Goal: Task Accomplishment & Management: Complete application form

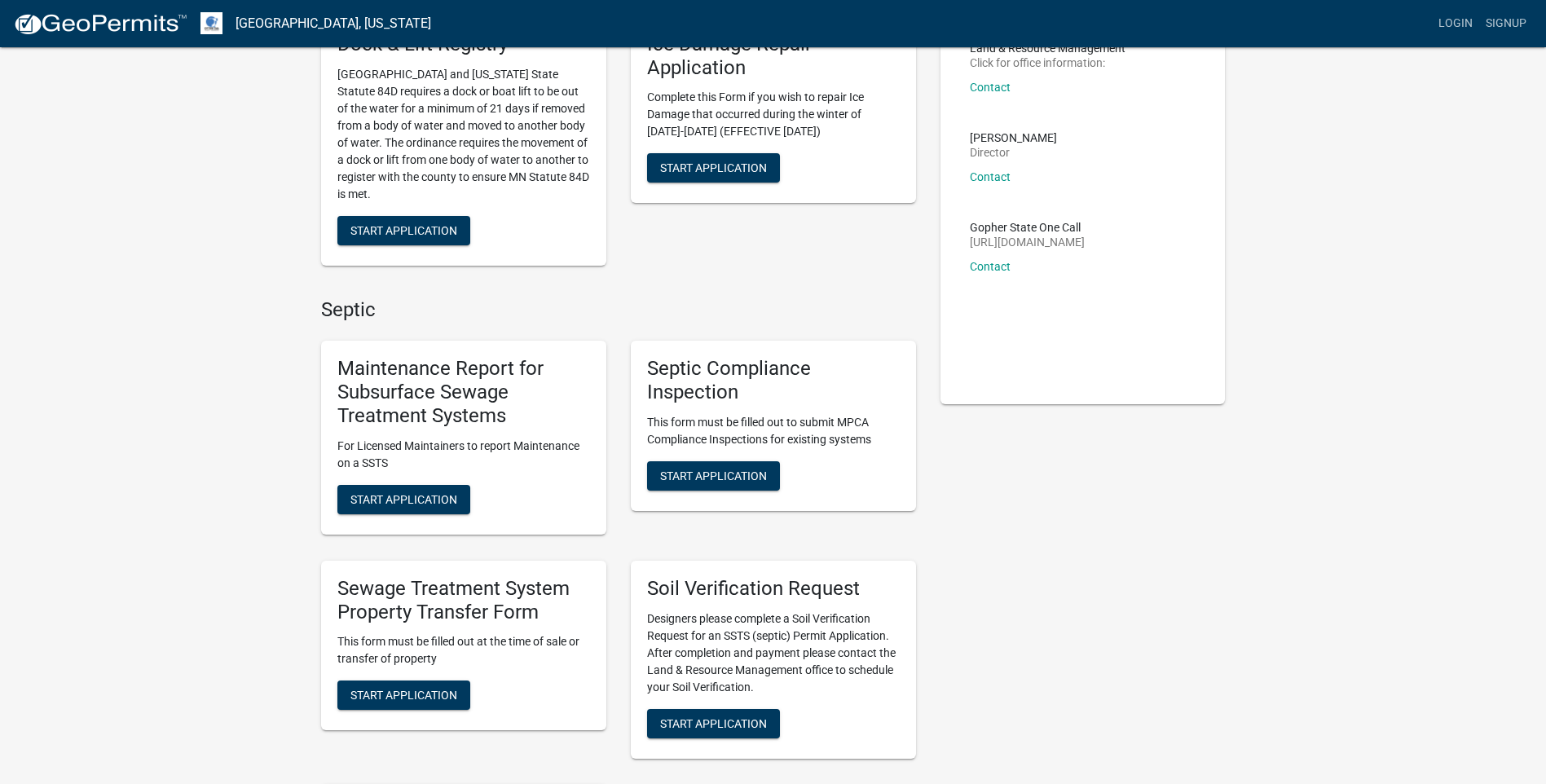
scroll to position [163, 0]
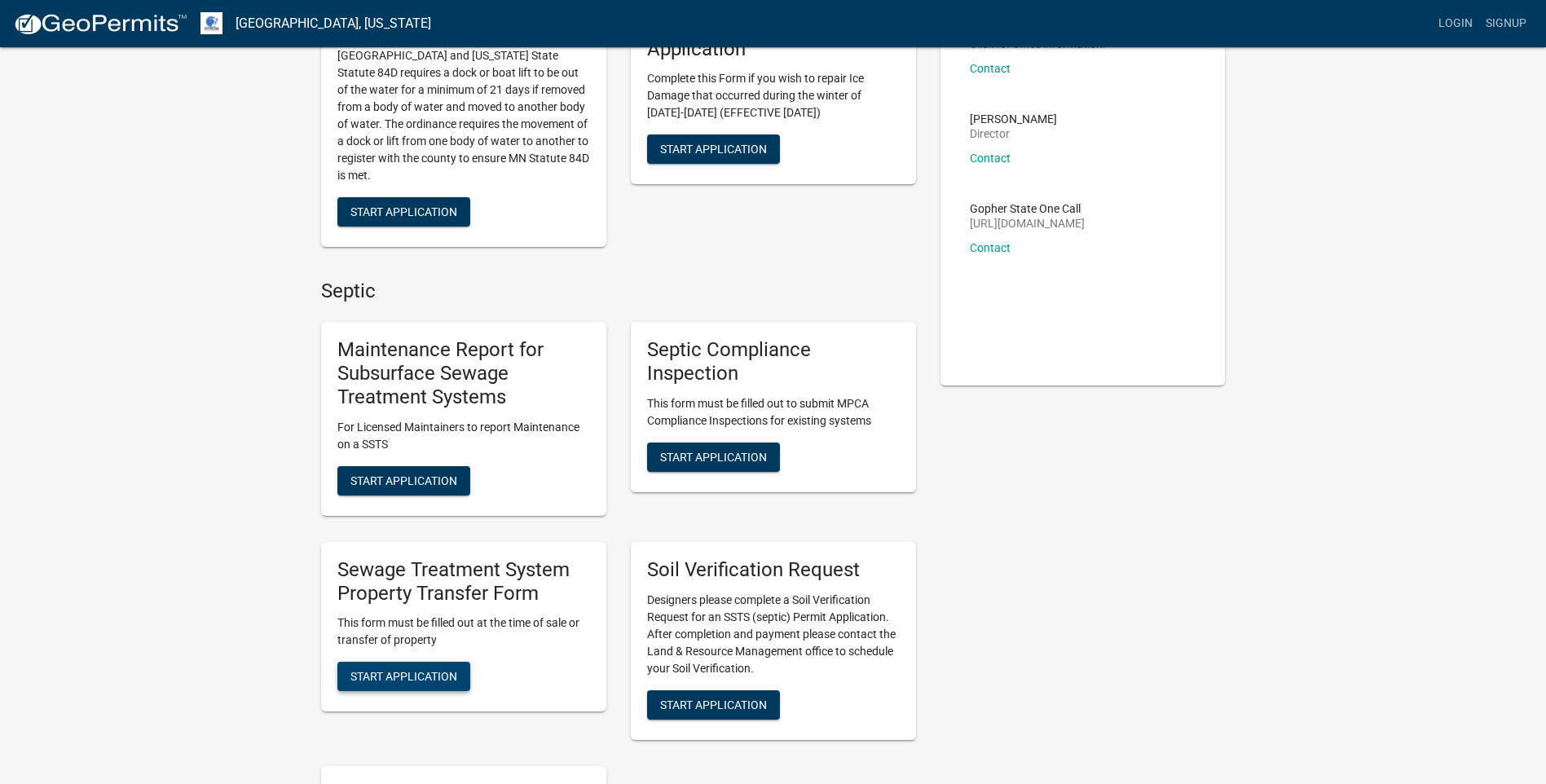
click at [435, 675] on span "Start Application" at bounding box center [404, 676] width 107 height 13
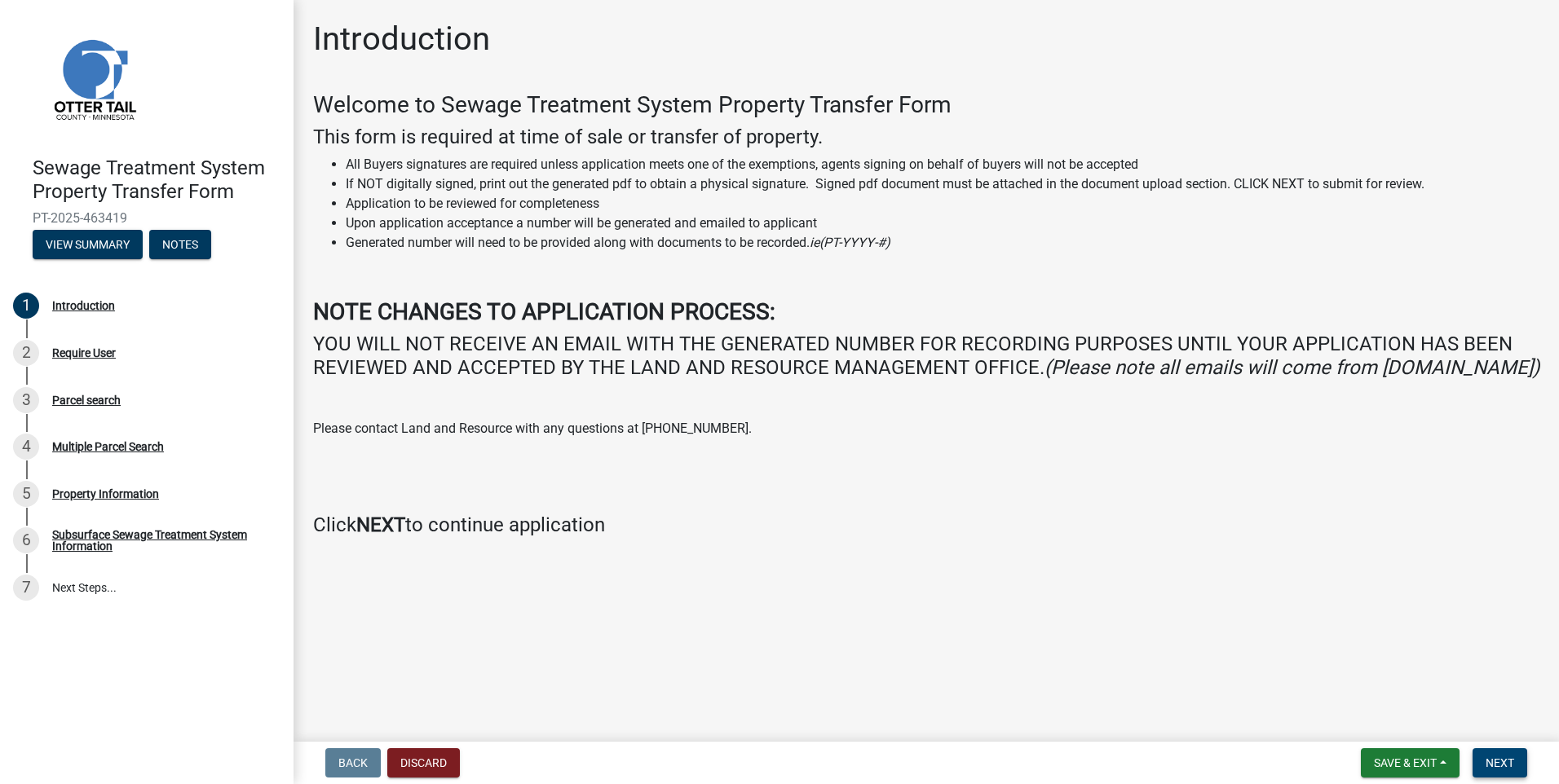
click at [1506, 761] on span "Next" at bounding box center [1499, 763] width 29 height 13
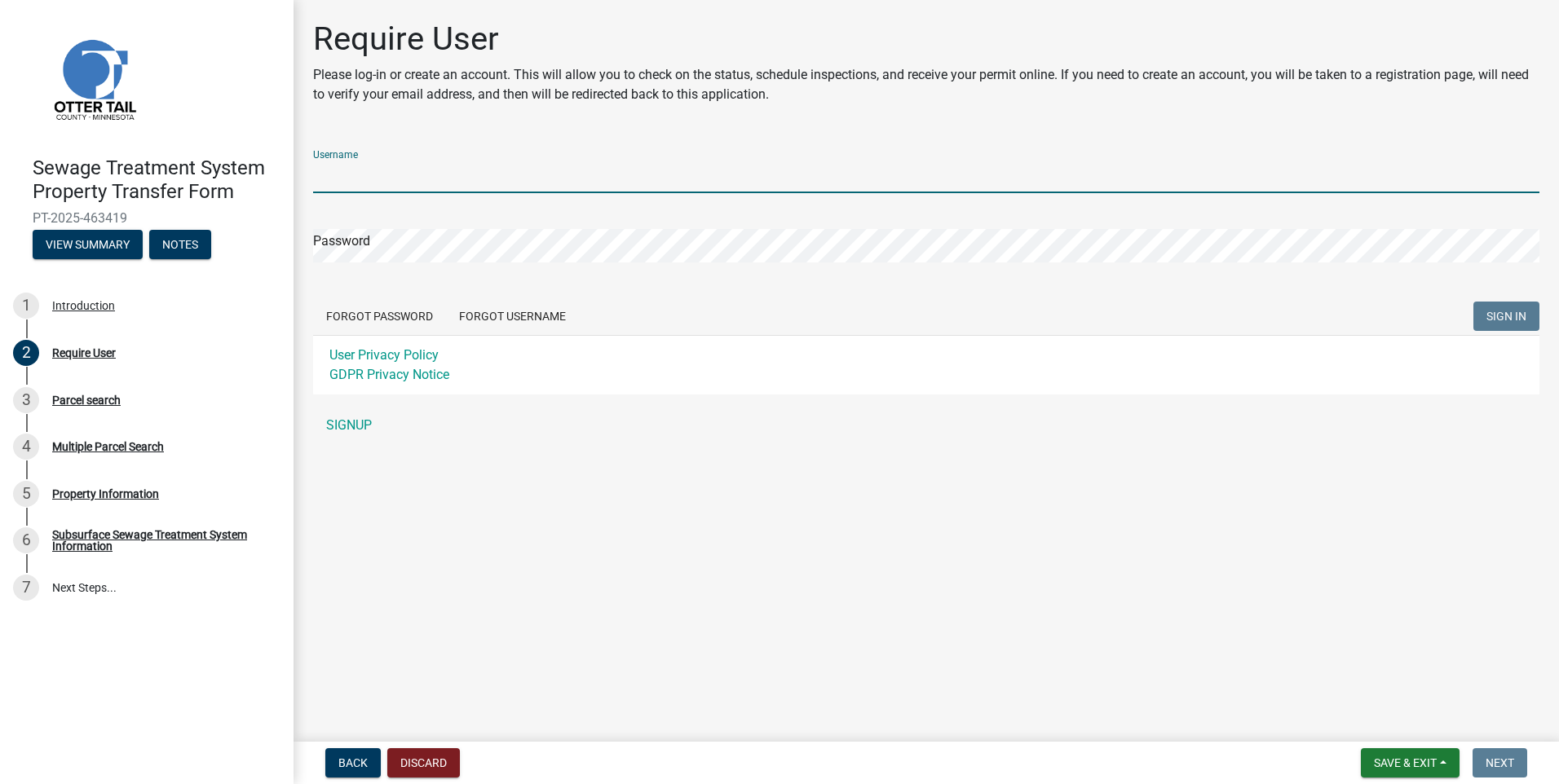
click at [318, 174] on input "Username" at bounding box center [926, 176] width 1227 height 33
type input "Pemlaw"
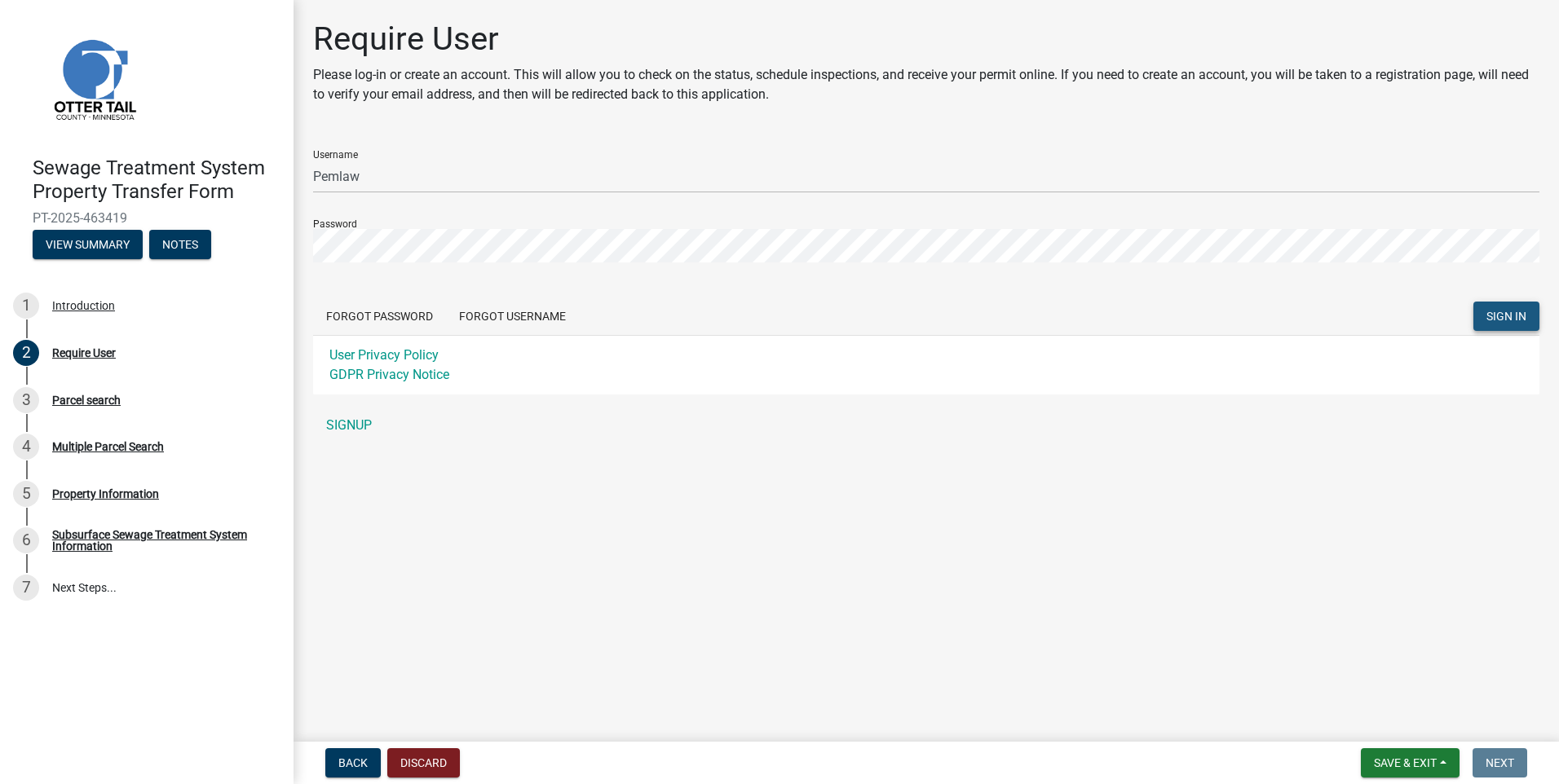
click at [1495, 319] on span "SIGN IN" at bounding box center [1506, 316] width 40 height 13
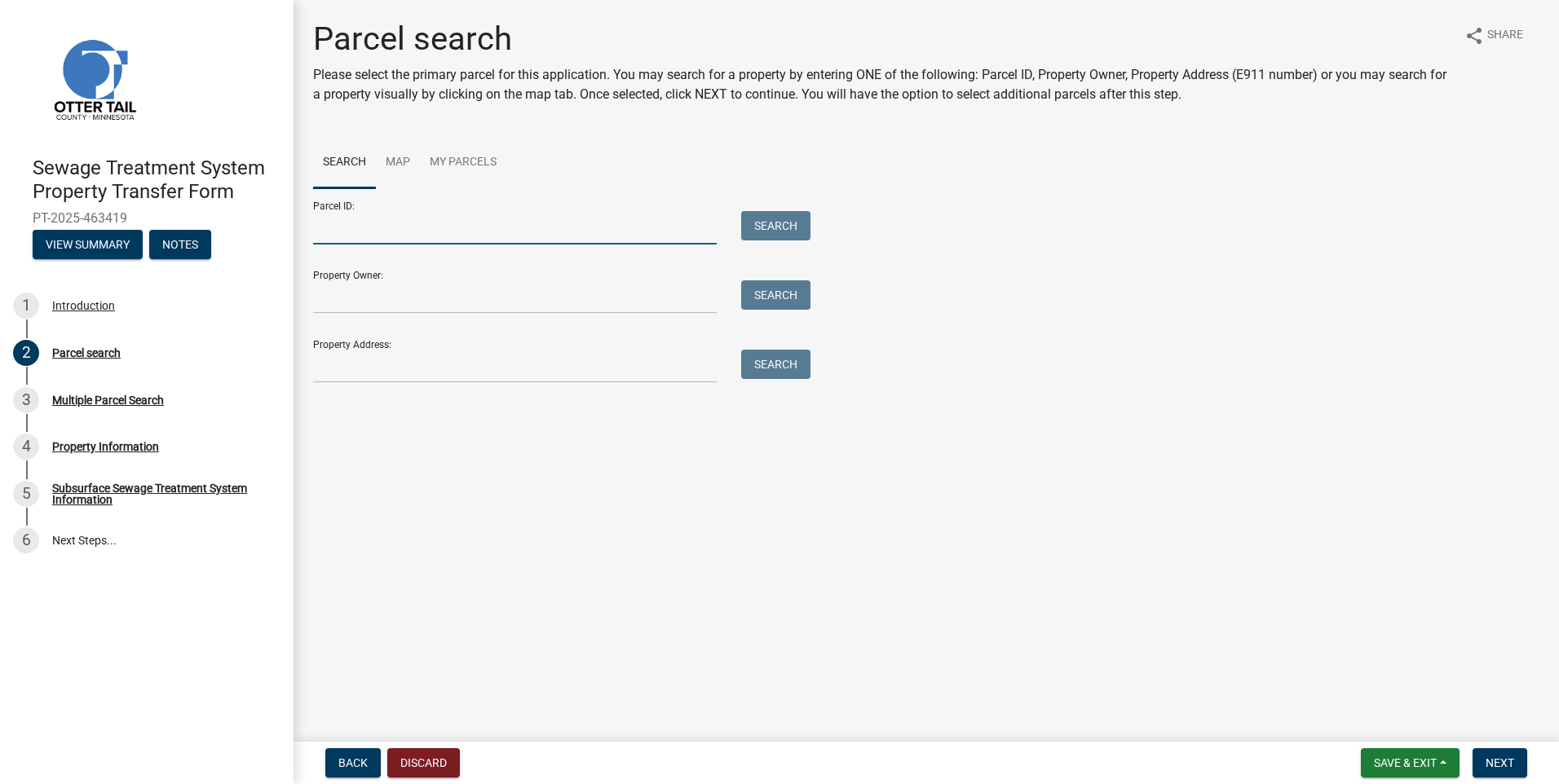
click at [317, 222] on input "Parcel ID:" at bounding box center [514, 227] width 404 height 33
click at [330, 300] on input "Property Owner:" at bounding box center [514, 297] width 404 height 33
type input "S"
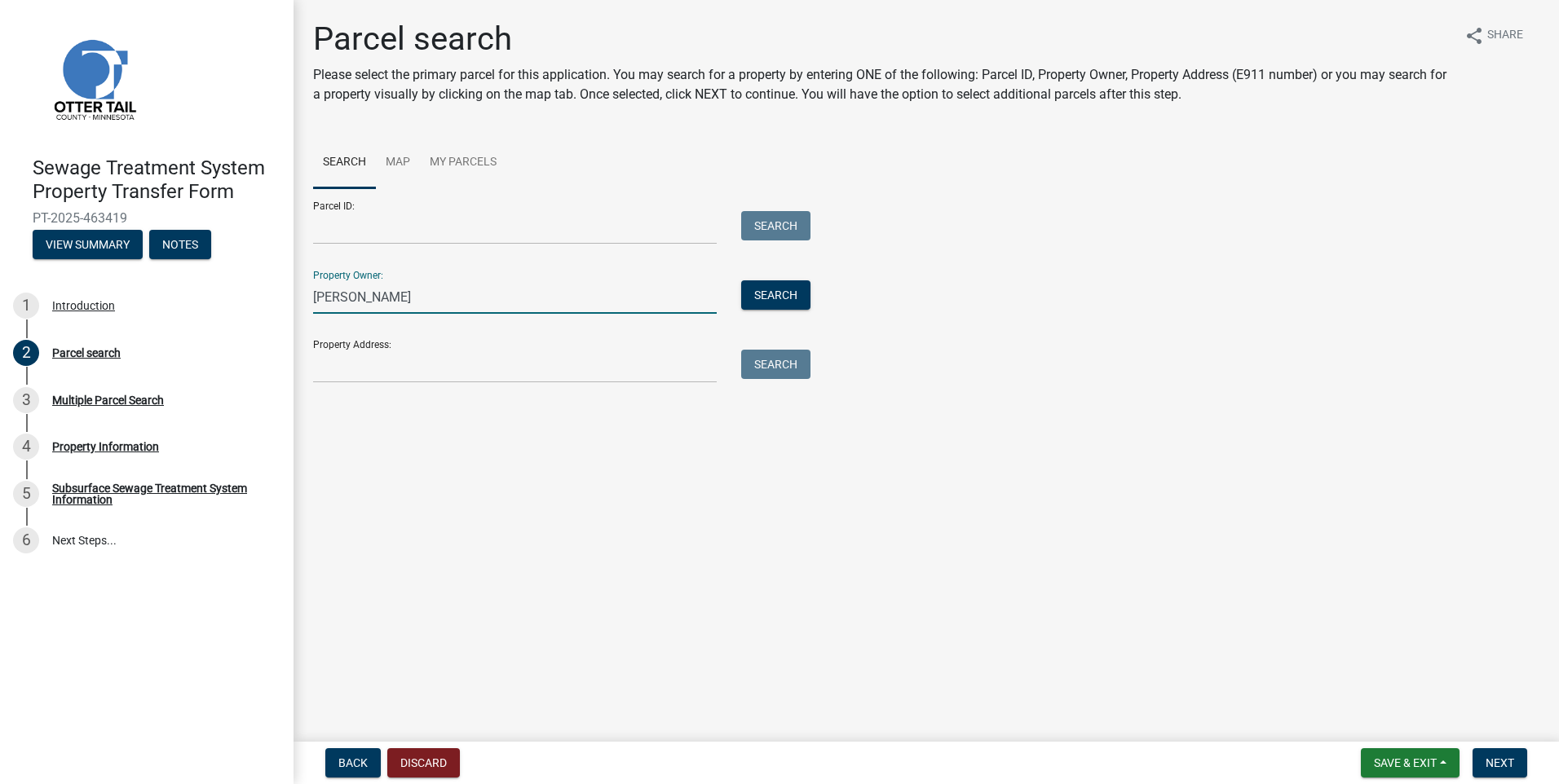
type input "[PERSON_NAME]"
click at [340, 364] on input "Property Address:" at bounding box center [514, 365] width 404 height 33
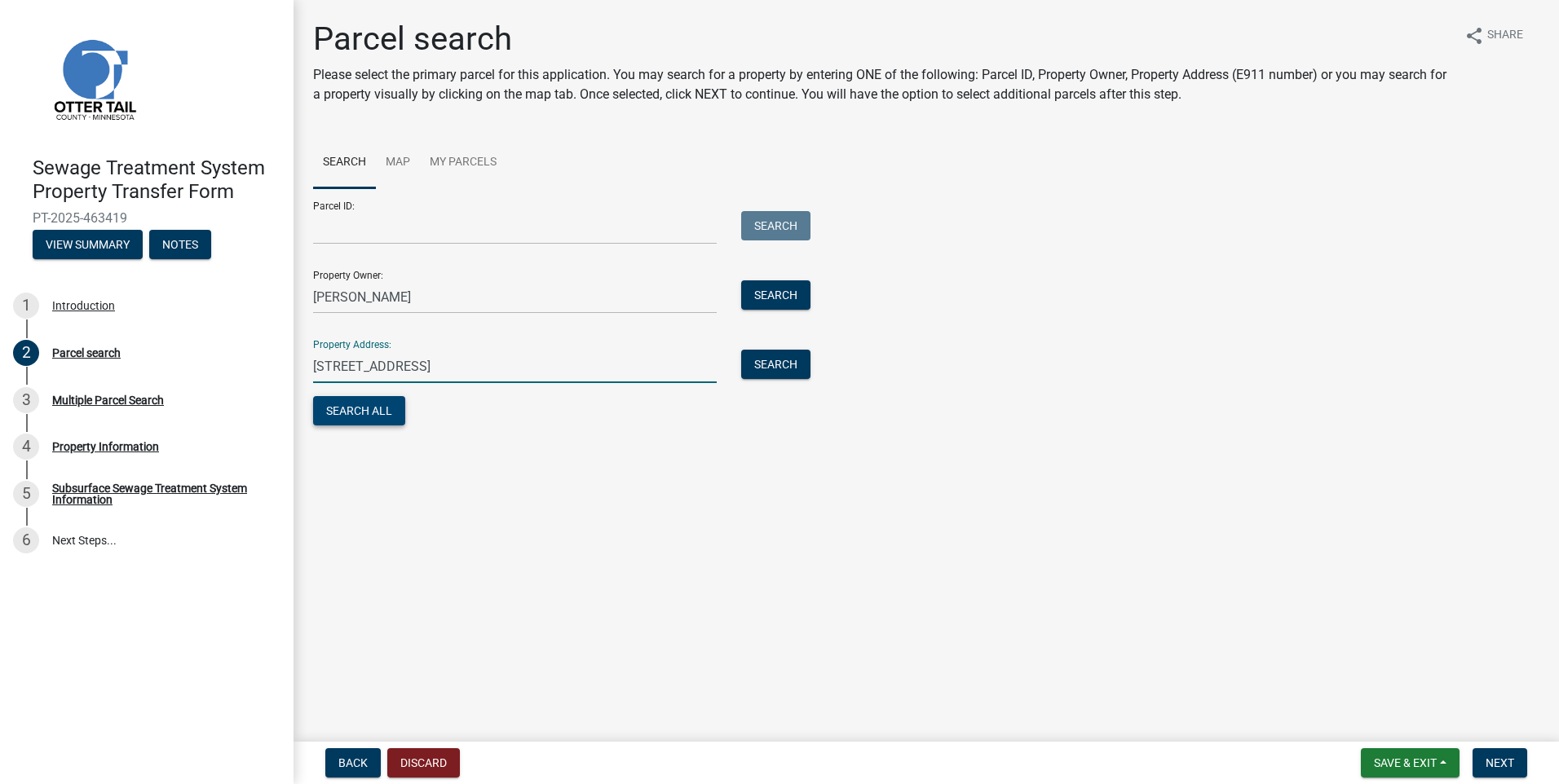
click at [383, 412] on button "Search All" at bounding box center [358, 410] width 92 height 29
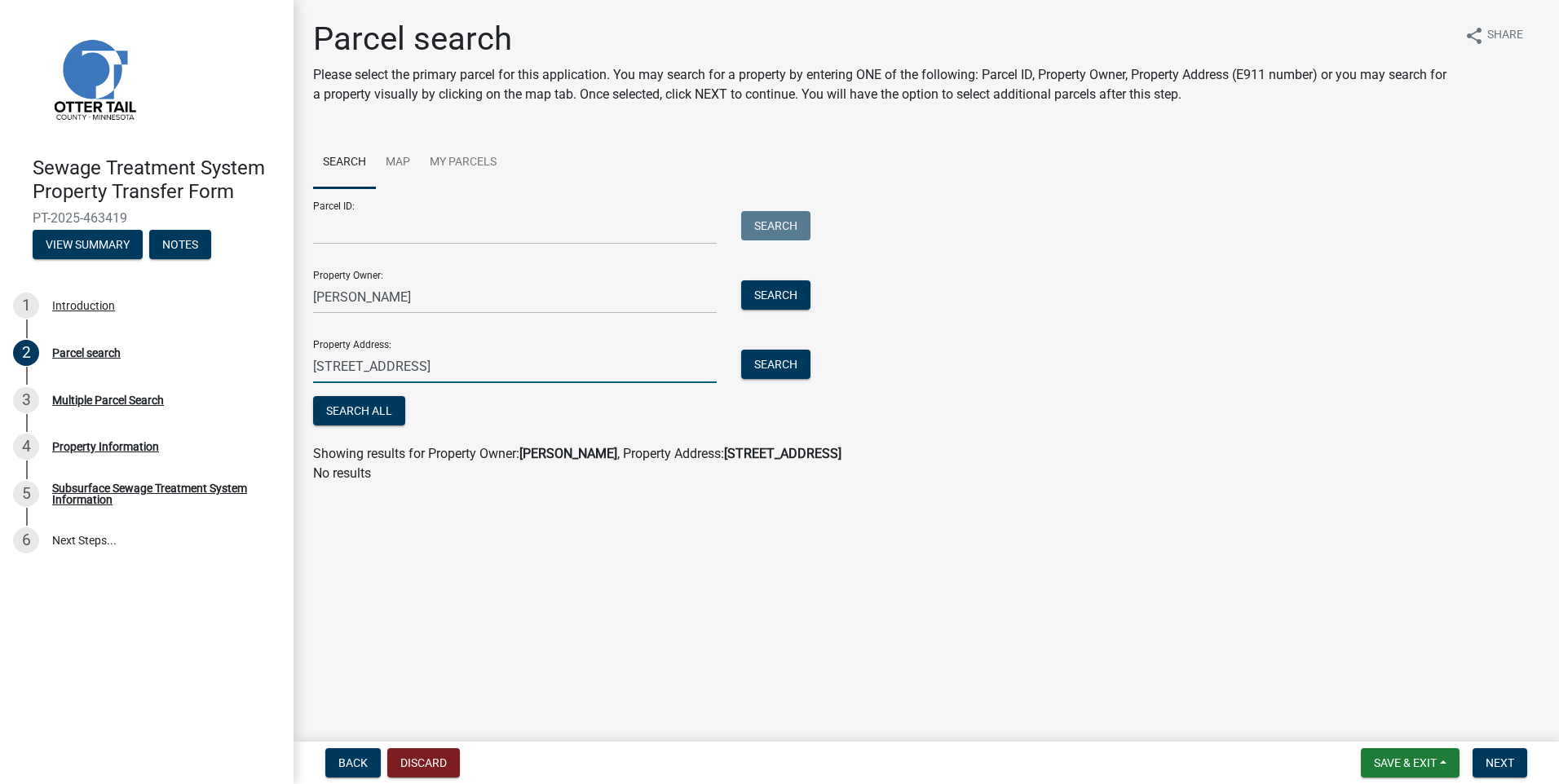
click at [657, 363] on input "[STREET_ADDRESS]" at bounding box center [514, 365] width 404 height 33
type input "5"
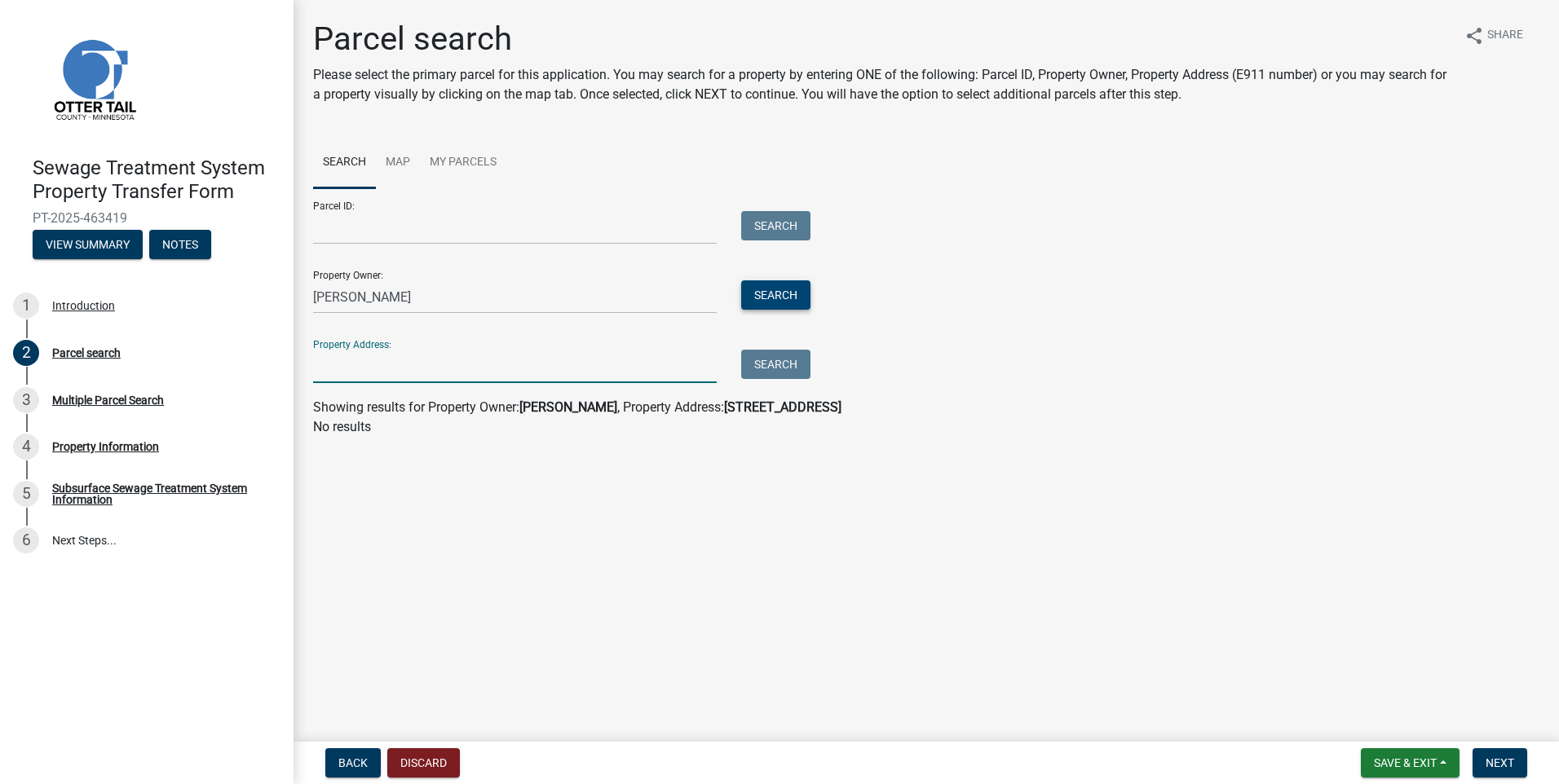
click at [770, 291] on button "Search" at bounding box center [775, 295] width 70 height 29
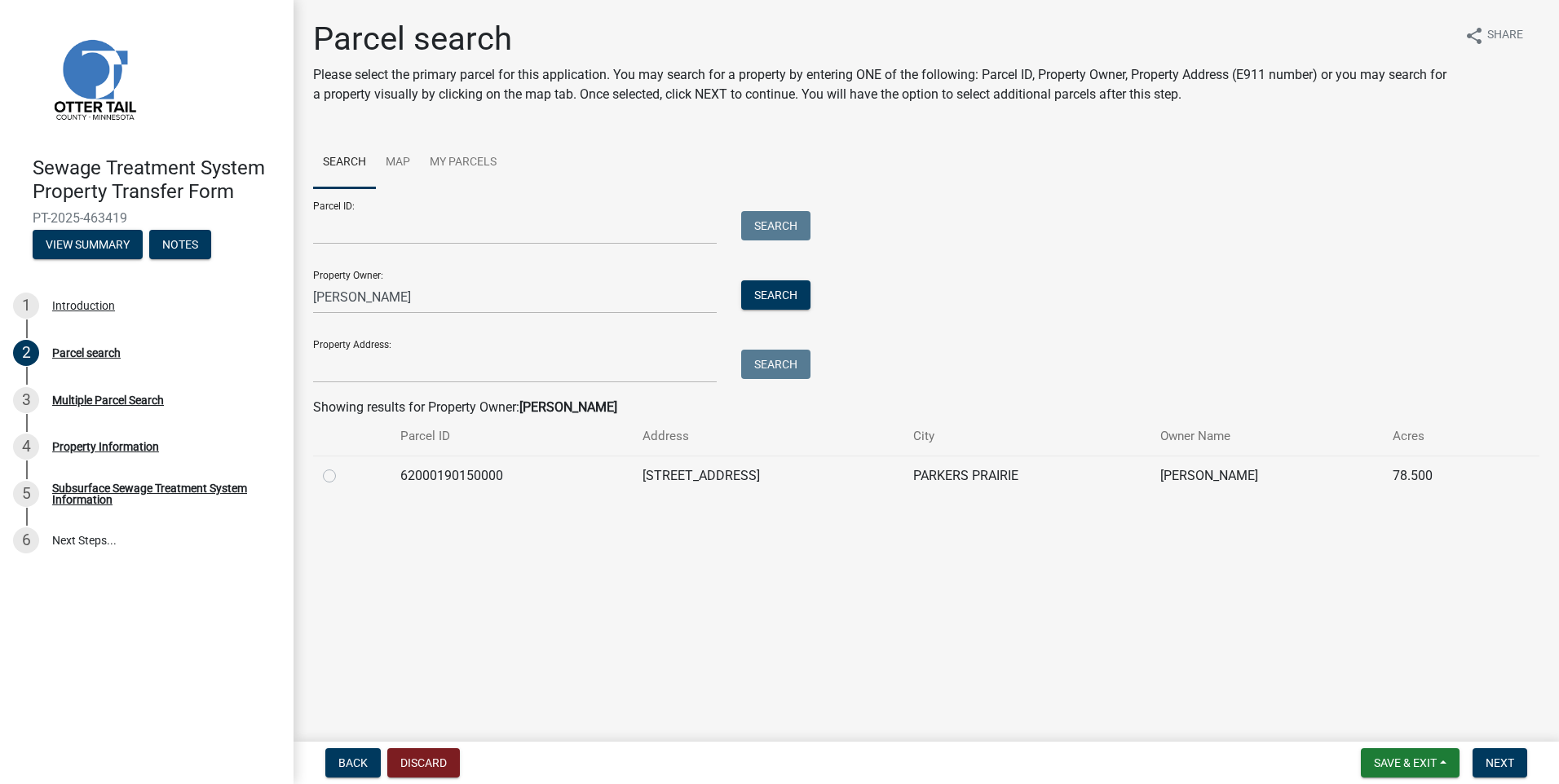
click at [342, 466] on label at bounding box center [342, 466] width 0 height 0
click at [342, 473] on input "radio" at bounding box center [348, 471] width 11 height 11
radio input "true"
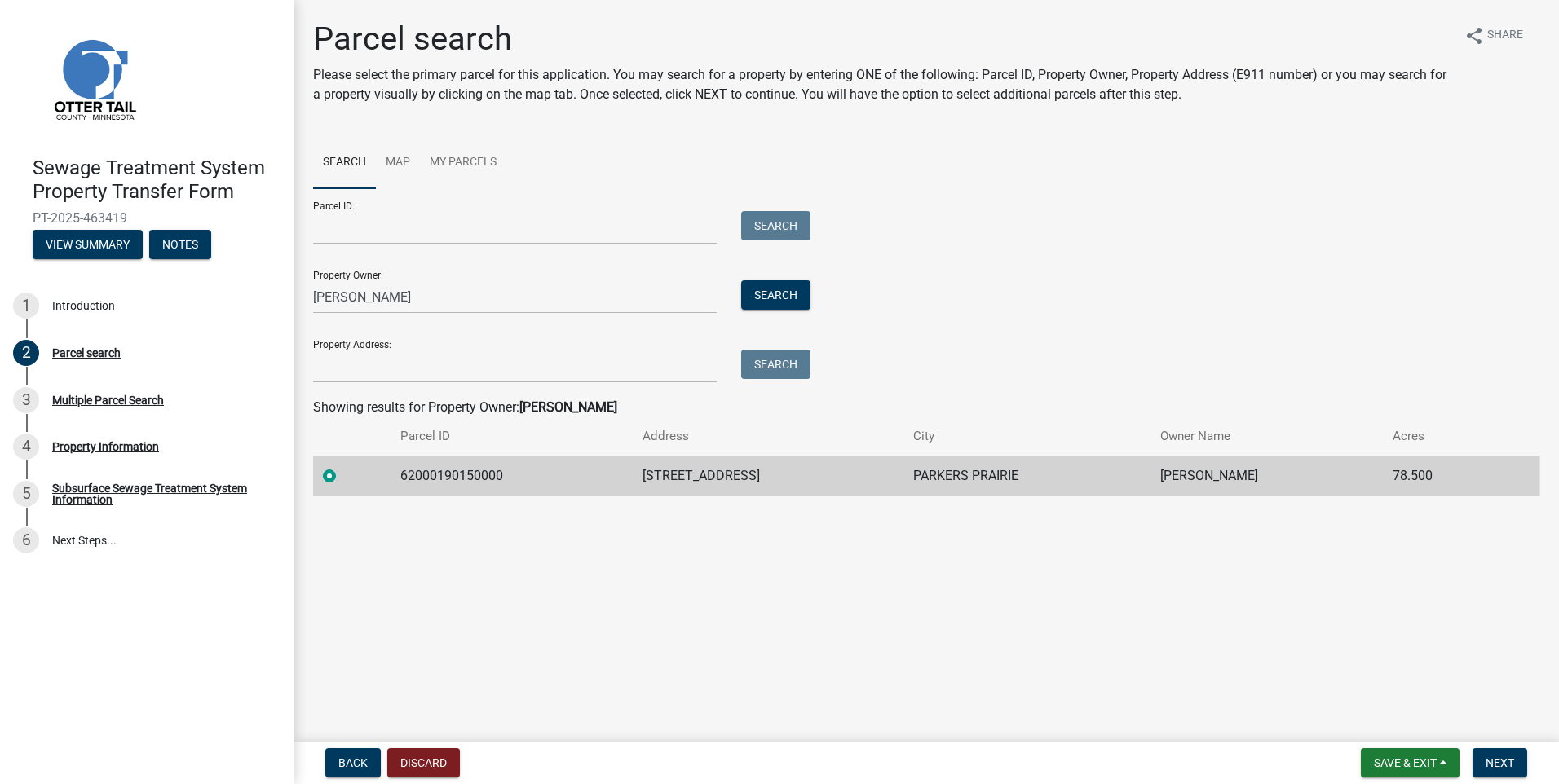
click at [420, 479] on td "62000190150000" at bounding box center [512, 475] width 242 height 40
drag, startPoint x: 420, startPoint y: 479, endPoint x: 326, endPoint y: 470, distance: 94.4
click at [342, 466] on label at bounding box center [342, 466] width 0 height 0
click at [342, 470] on input "radio" at bounding box center [348, 471] width 11 height 11
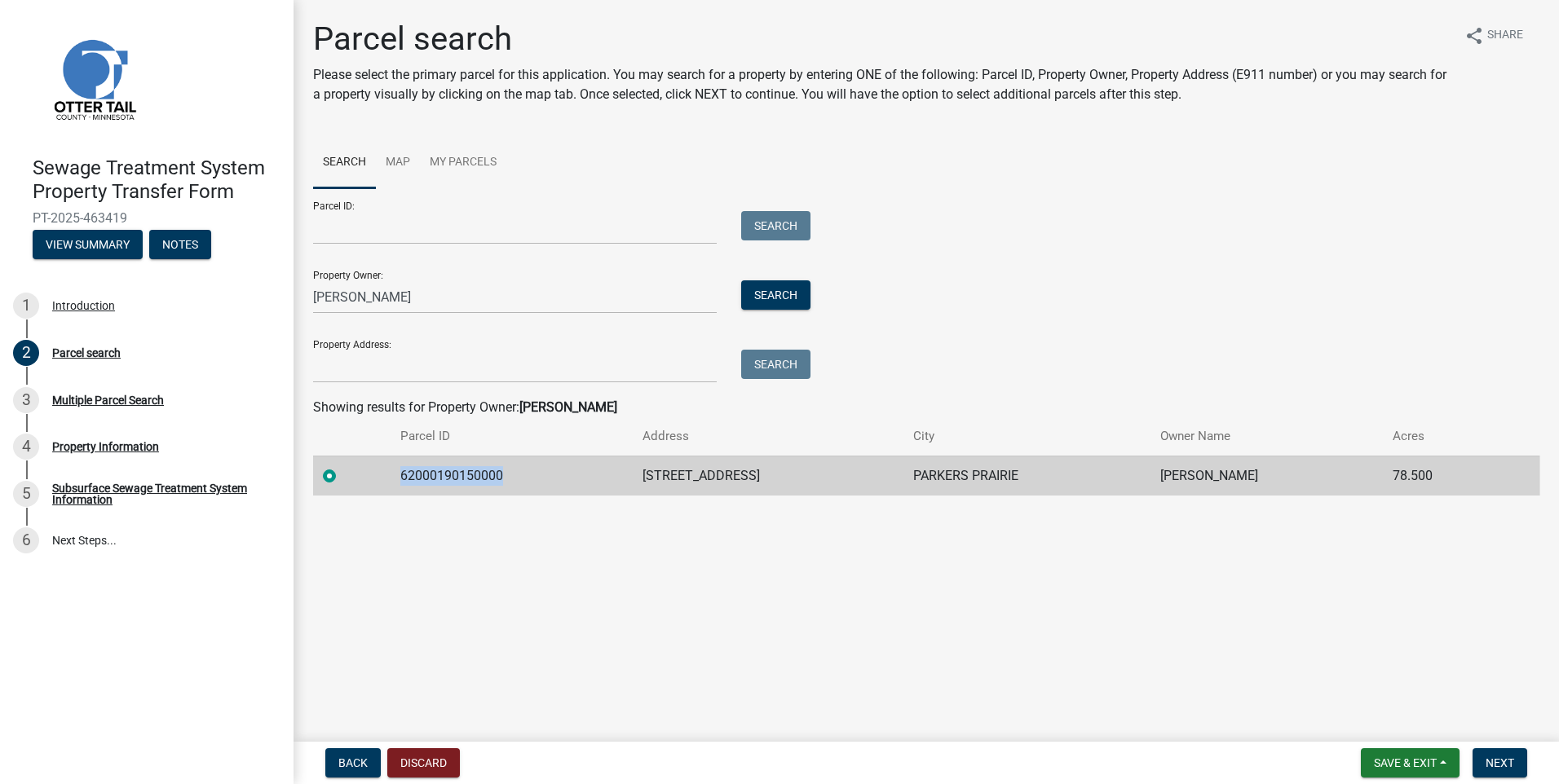
click at [342, 466] on label at bounding box center [342, 466] width 0 height 0
click at [342, 470] on input "radio" at bounding box center [348, 471] width 11 height 11
click at [1404, 484] on td "78.500" at bounding box center [1441, 475] width 118 height 40
click at [328, 226] on input "Parcel ID:" at bounding box center [514, 227] width 404 height 33
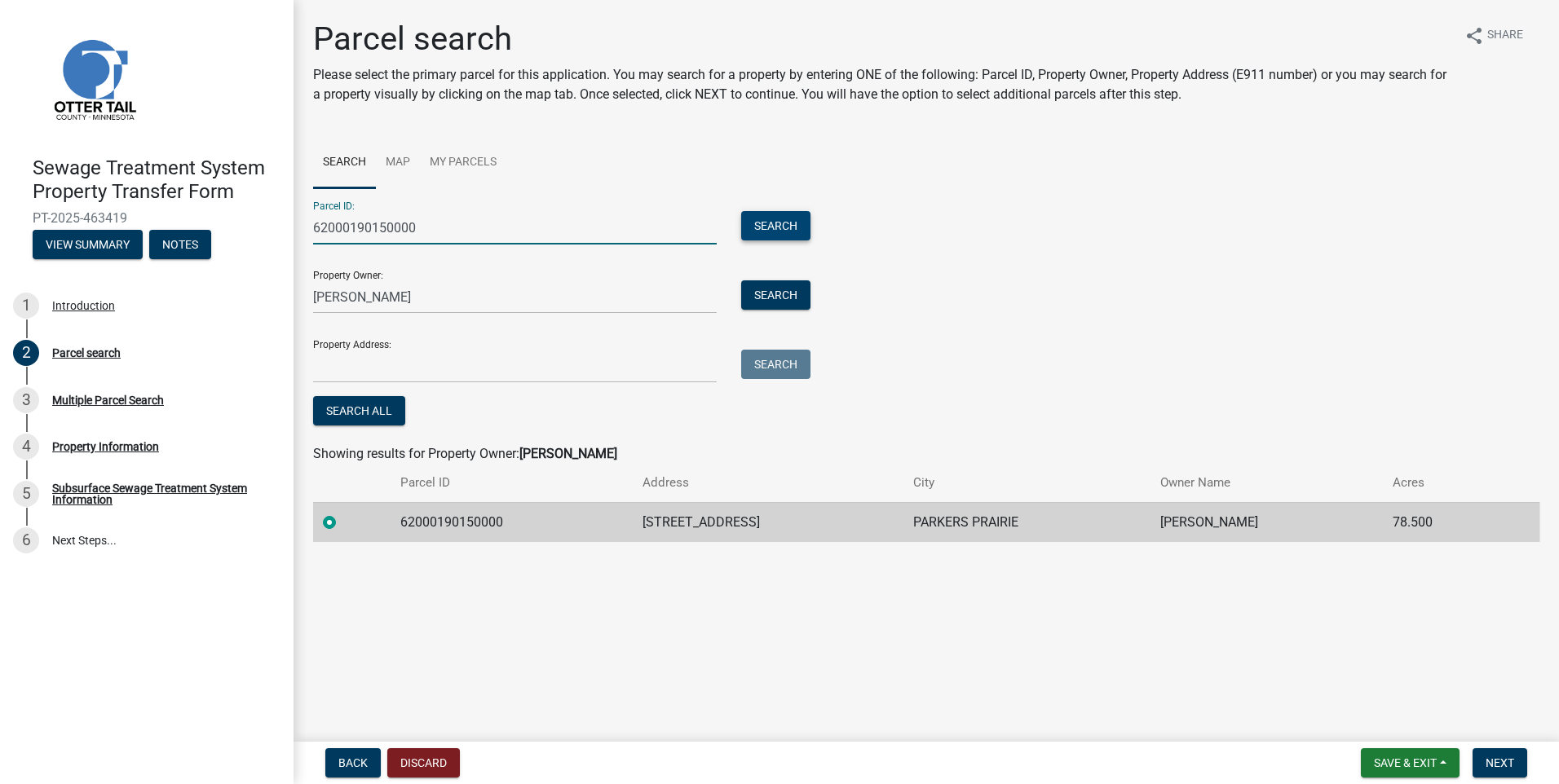
type input "62000190150000"
click at [798, 225] on button "Search" at bounding box center [775, 225] width 70 height 29
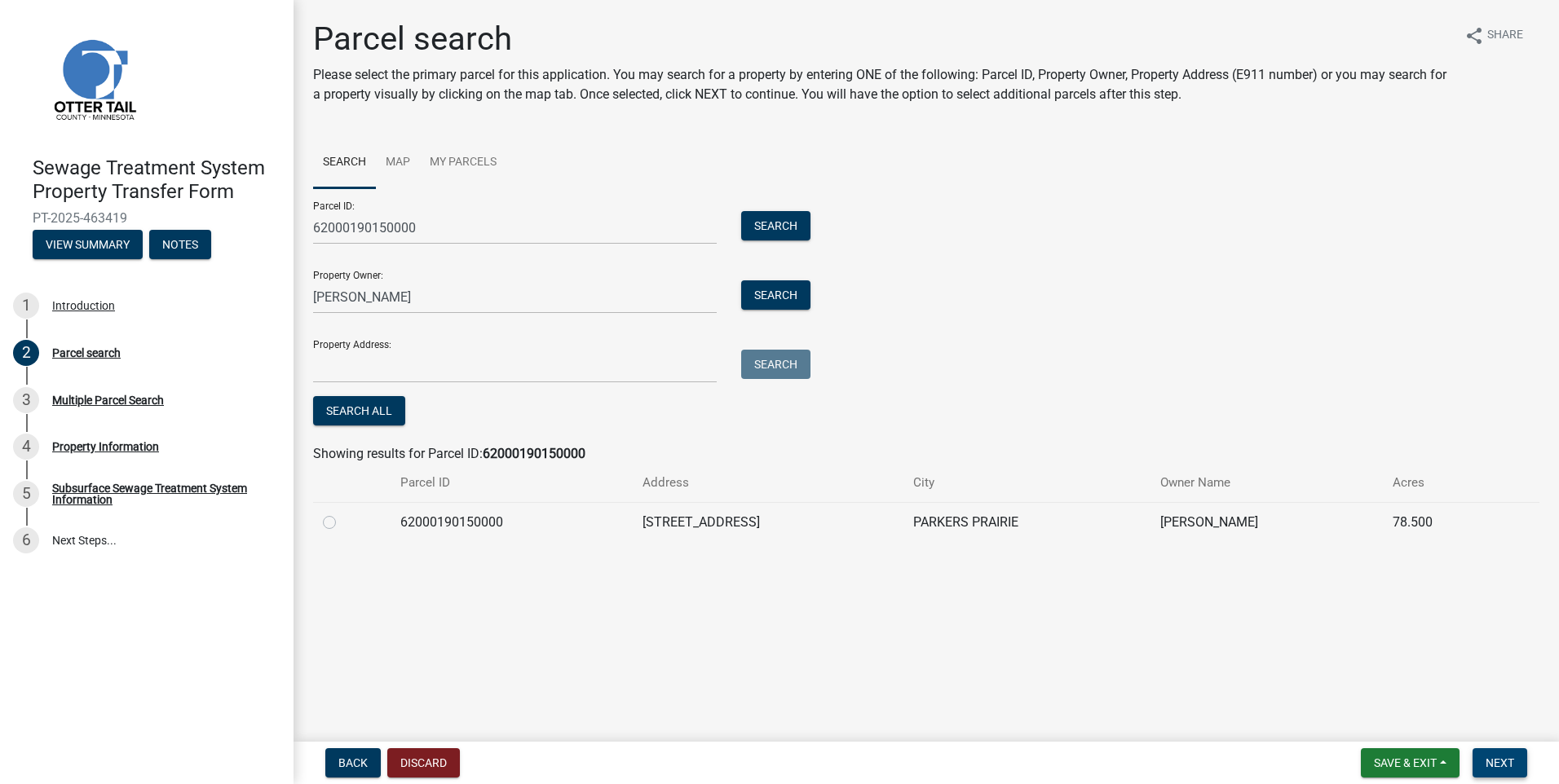
click at [1497, 759] on span "Next" at bounding box center [1499, 763] width 29 height 13
click at [1501, 766] on span "Next" at bounding box center [1499, 763] width 29 height 13
click at [342, 512] on label at bounding box center [342, 512] width 0 height 0
click at [342, 523] on input "radio" at bounding box center [348, 518] width 11 height 11
radio input "true"
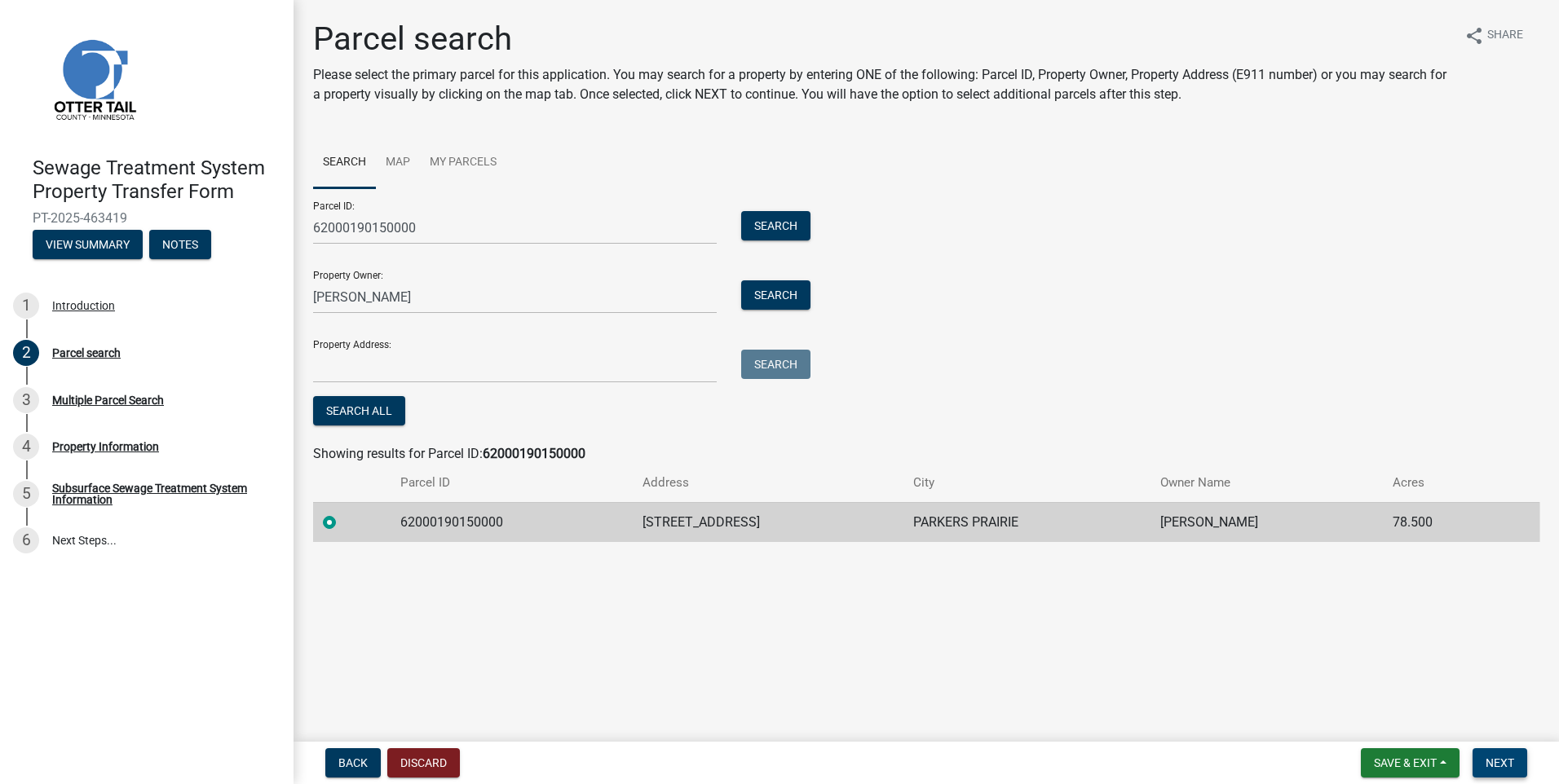
click at [1504, 763] on span "Next" at bounding box center [1499, 763] width 29 height 13
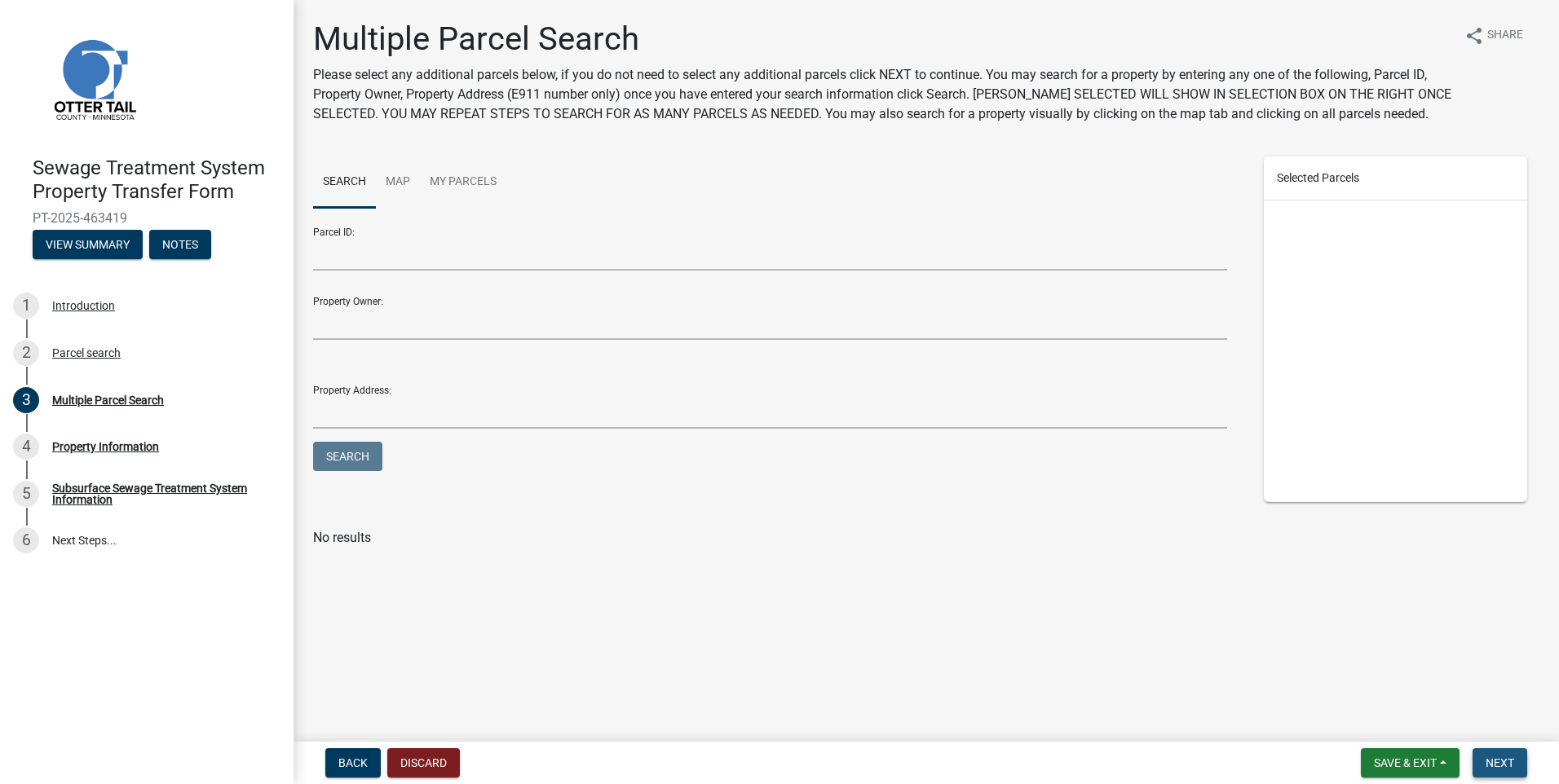
click at [1495, 761] on span "Next" at bounding box center [1499, 763] width 29 height 13
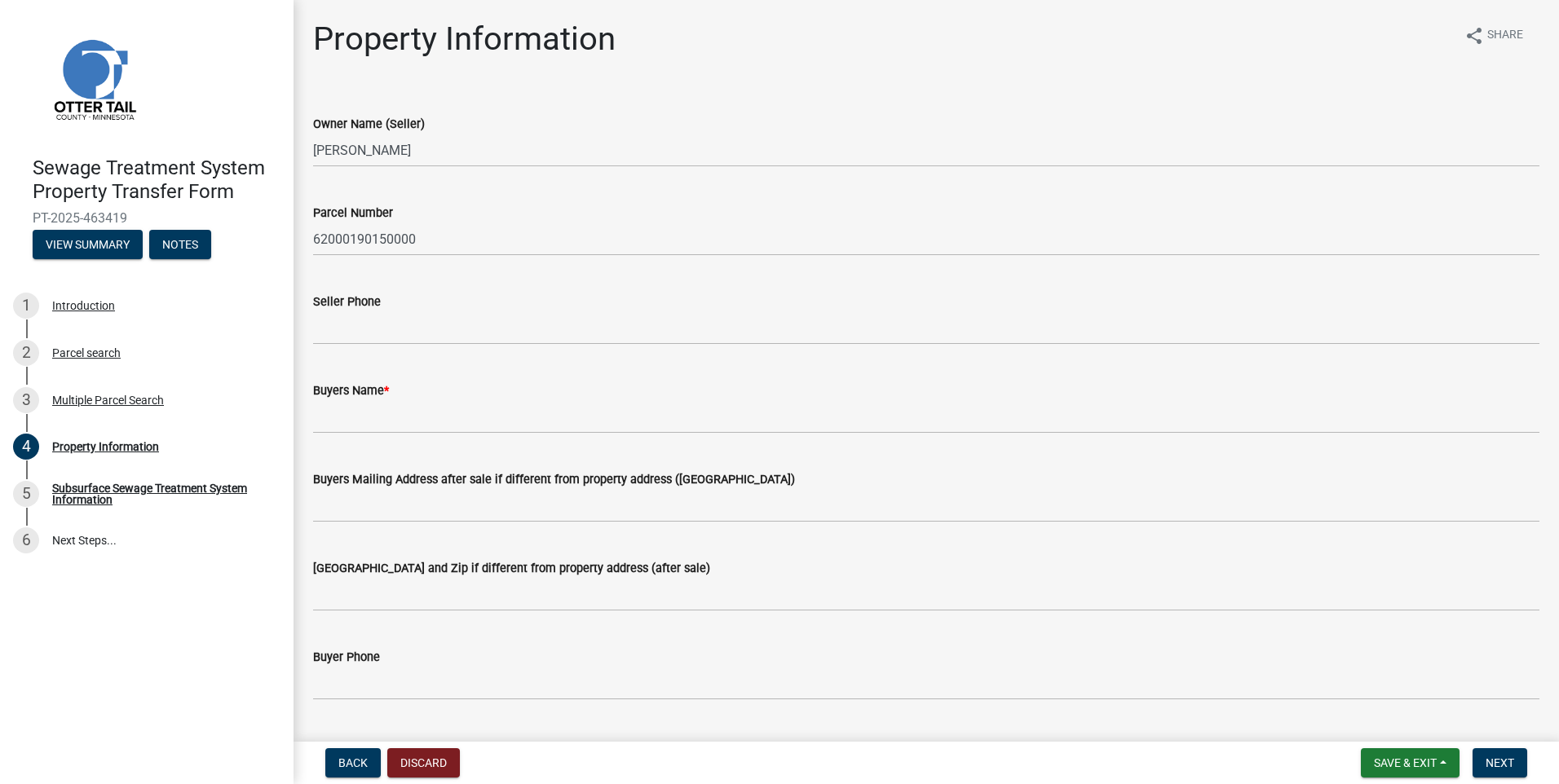
scroll to position [163, 0]
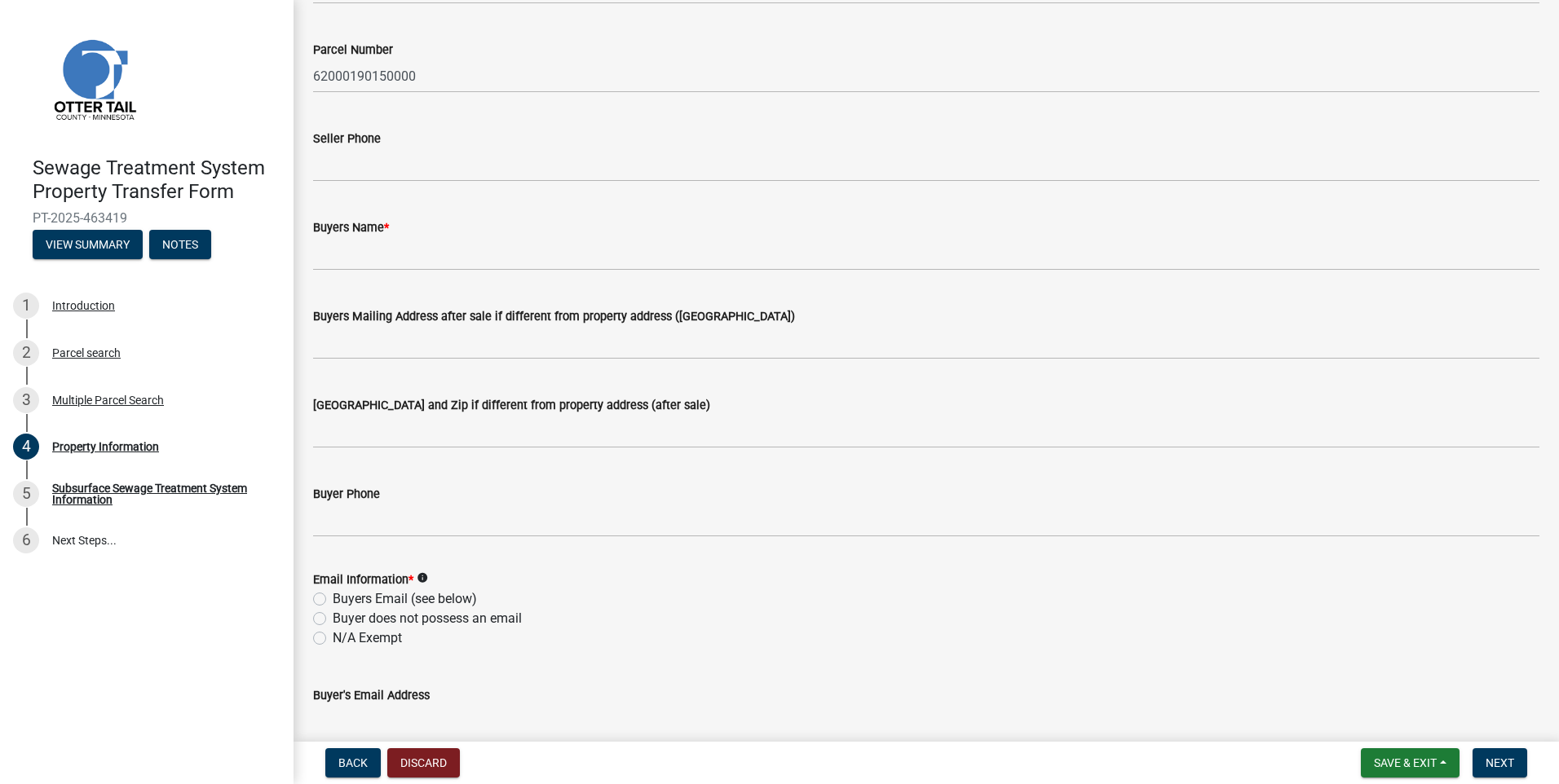
click at [332, 639] on label "N/A Exempt" at bounding box center [367, 638] width 70 height 20
click at [332, 639] on input "N/A Exempt" at bounding box center [338, 633] width 11 height 11
radio input "true"
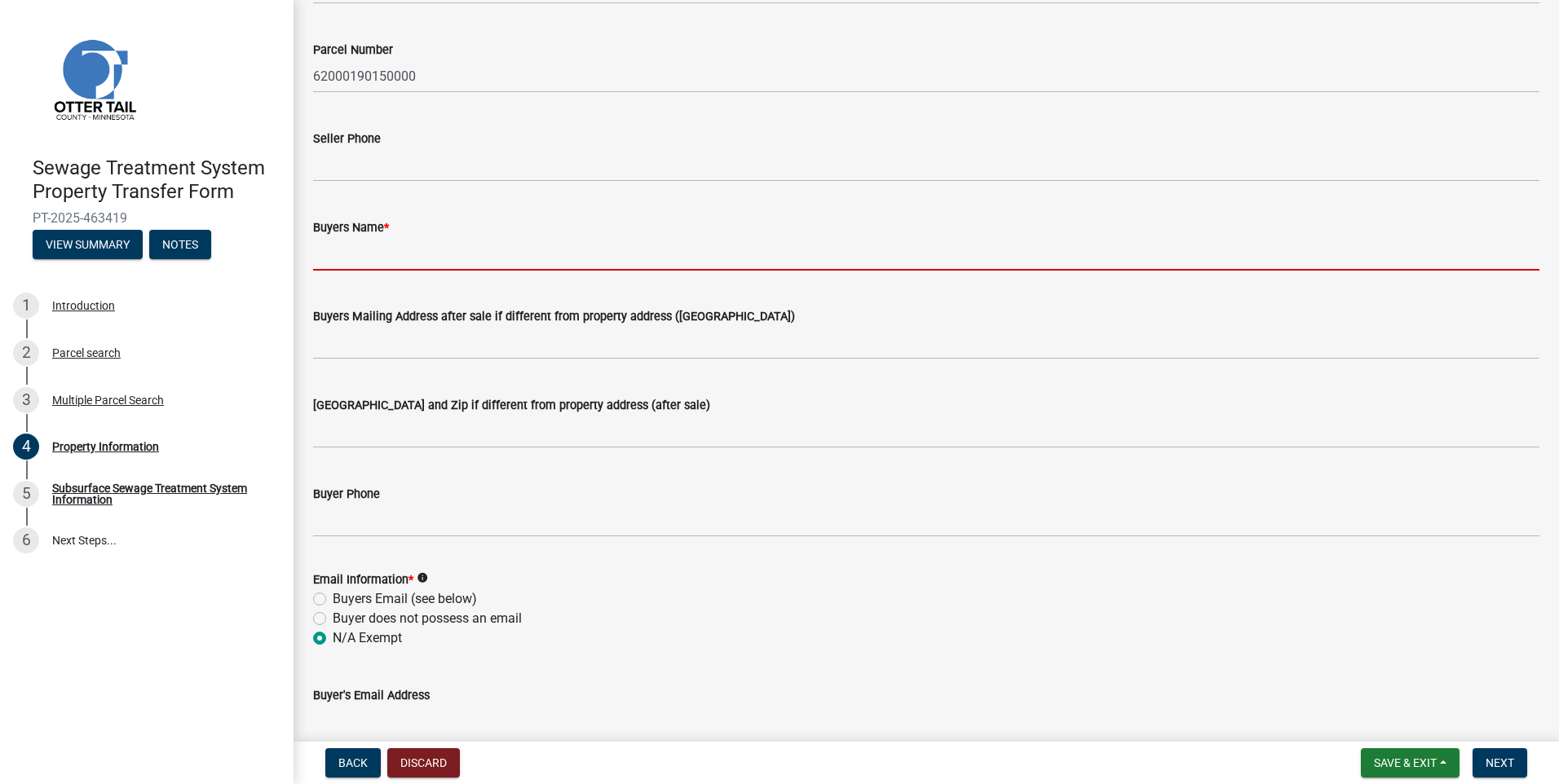
click at [341, 254] on input "Buyers Name *" at bounding box center [926, 253] width 1227 height 33
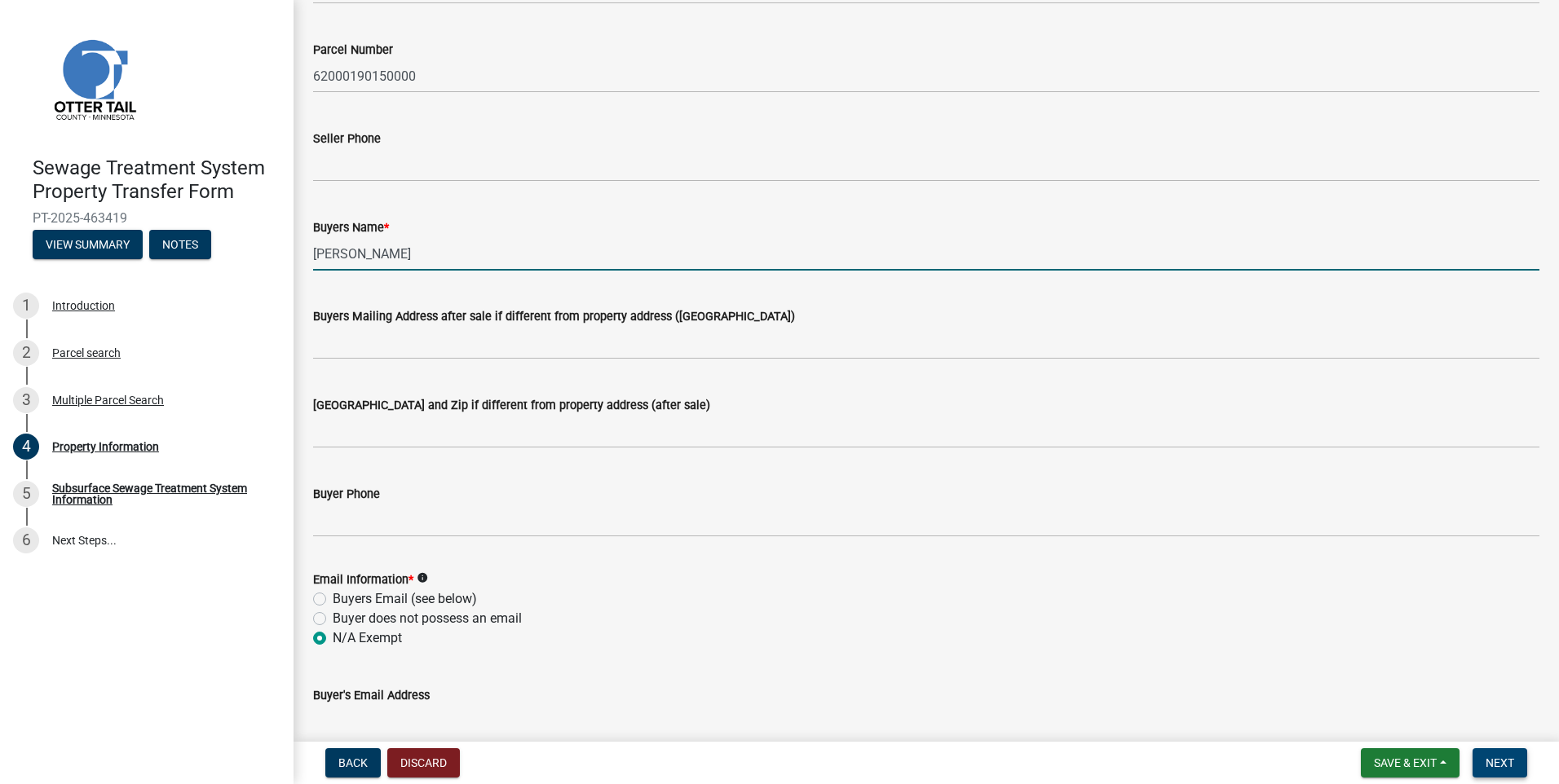
type input "[PERSON_NAME]"
click at [1506, 765] on span "Next" at bounding box center [1499, 763] width 29 height 13
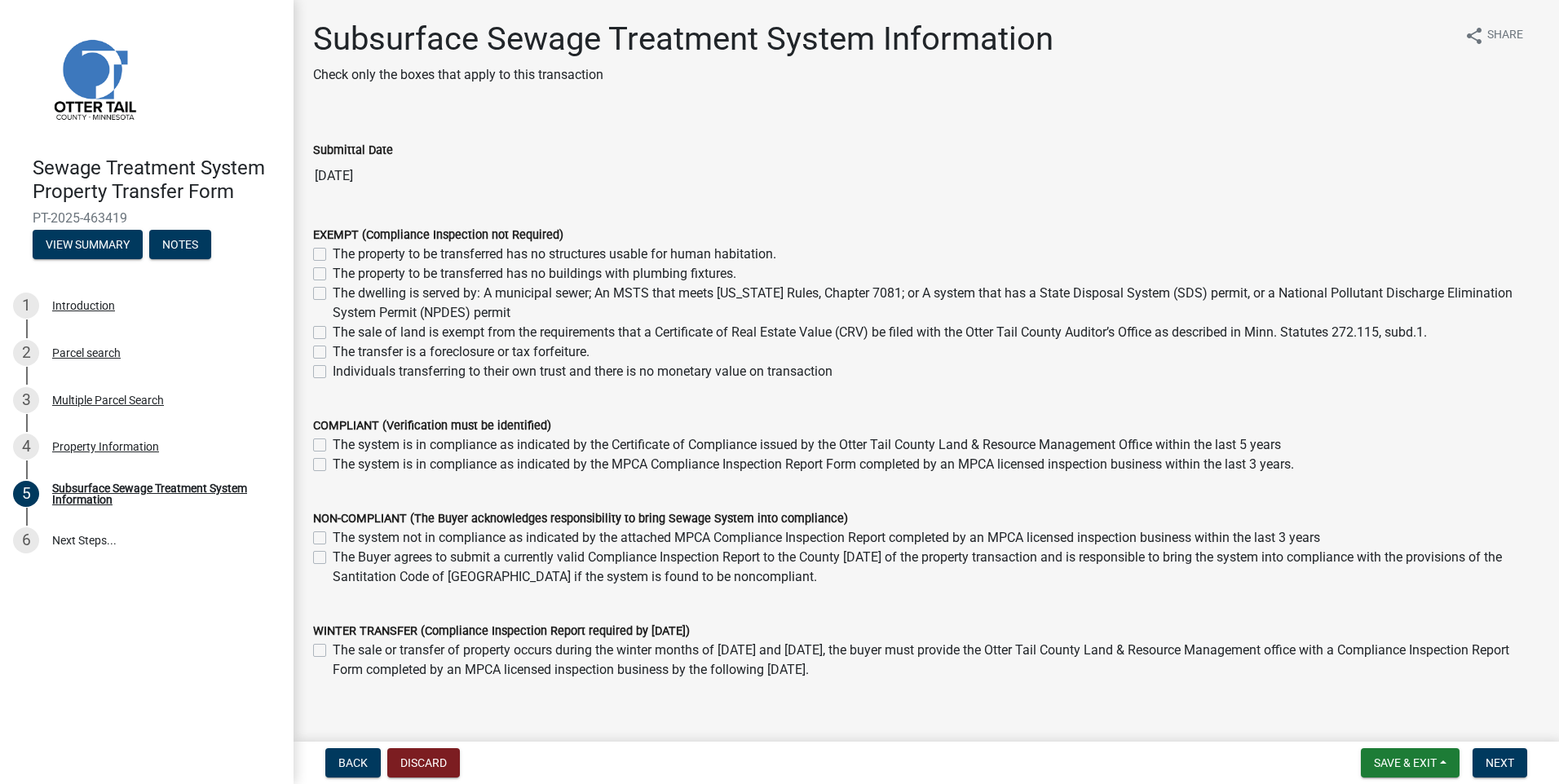
scroll to position [75, 0]
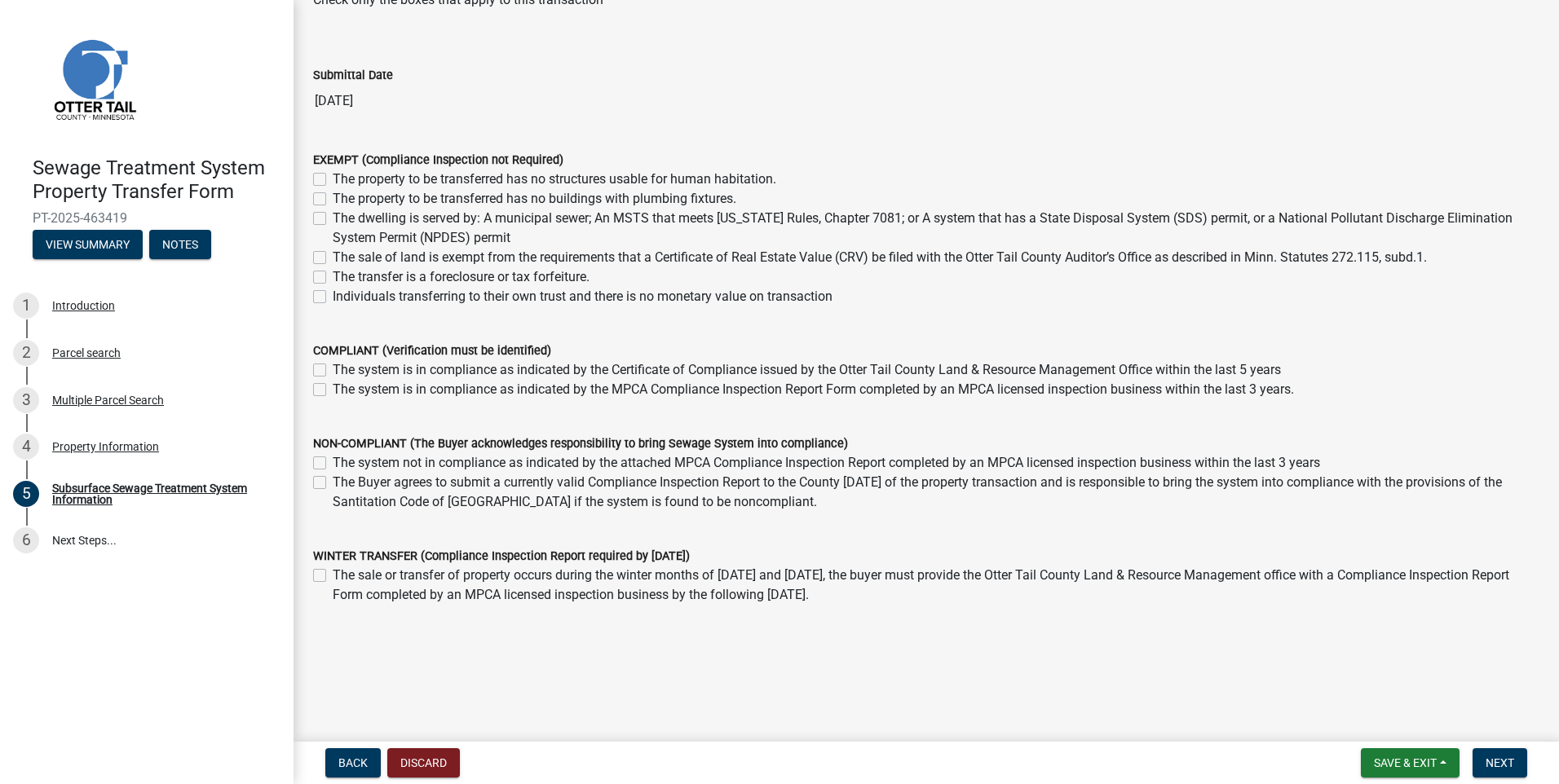
click at [332, 257] on label "The sale of land is exempt from the requirements that a Certificate of Real Est…" at bounding box center [879, 257] width 1094 height 20
click at [332, 257] on input "The sale of land is exempt from the requirements that a Certificate of Real Est…" at bounding box center [338, 253] width 11 height 11
checkbox input "true"
checkbox input "false"
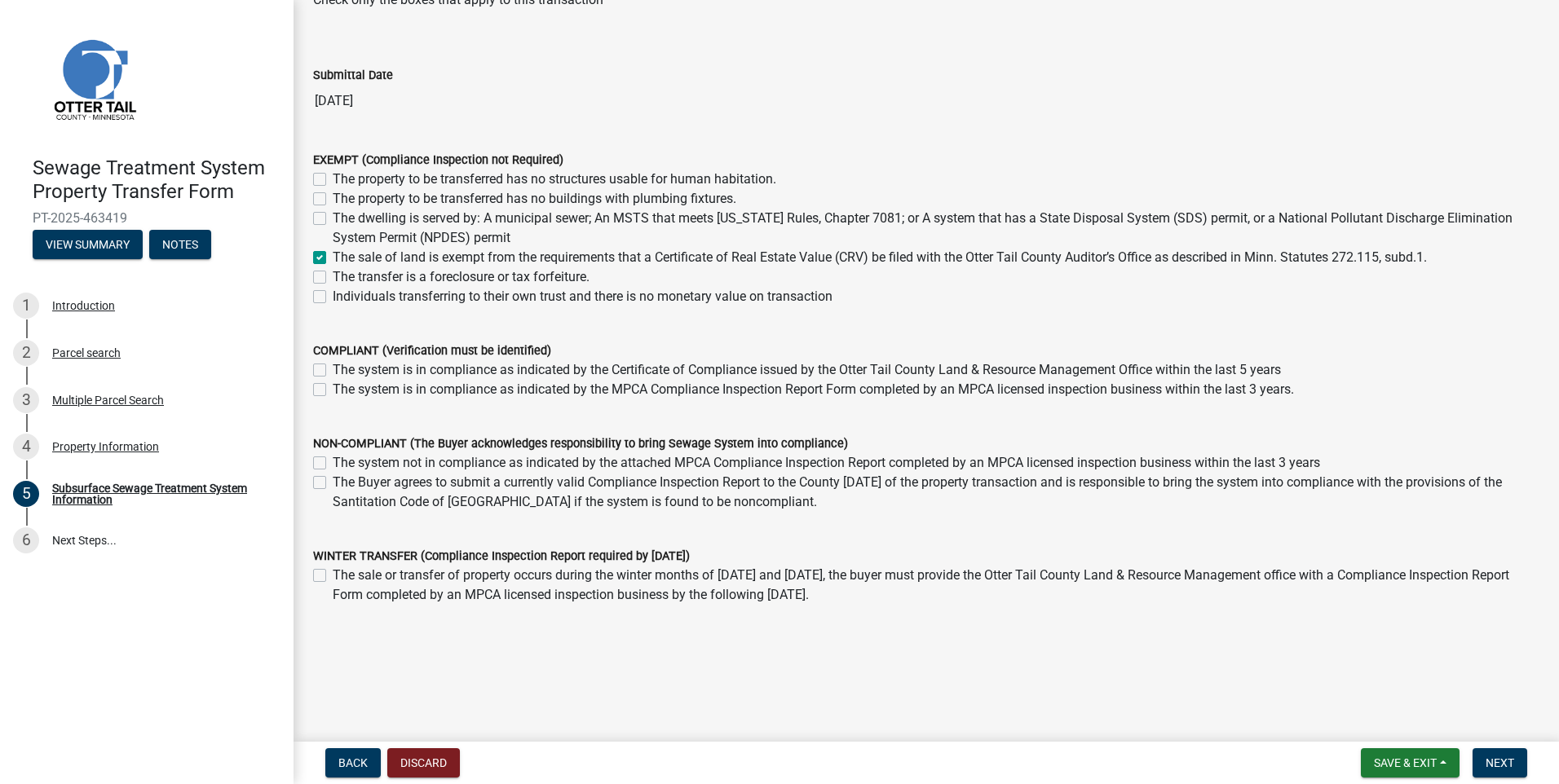
checkbox input "false"
checkbox input "true"
checkbox input "false"
click at [1500, 759] on span "Next" at bounding box center [1499, 763] width 29 height 13
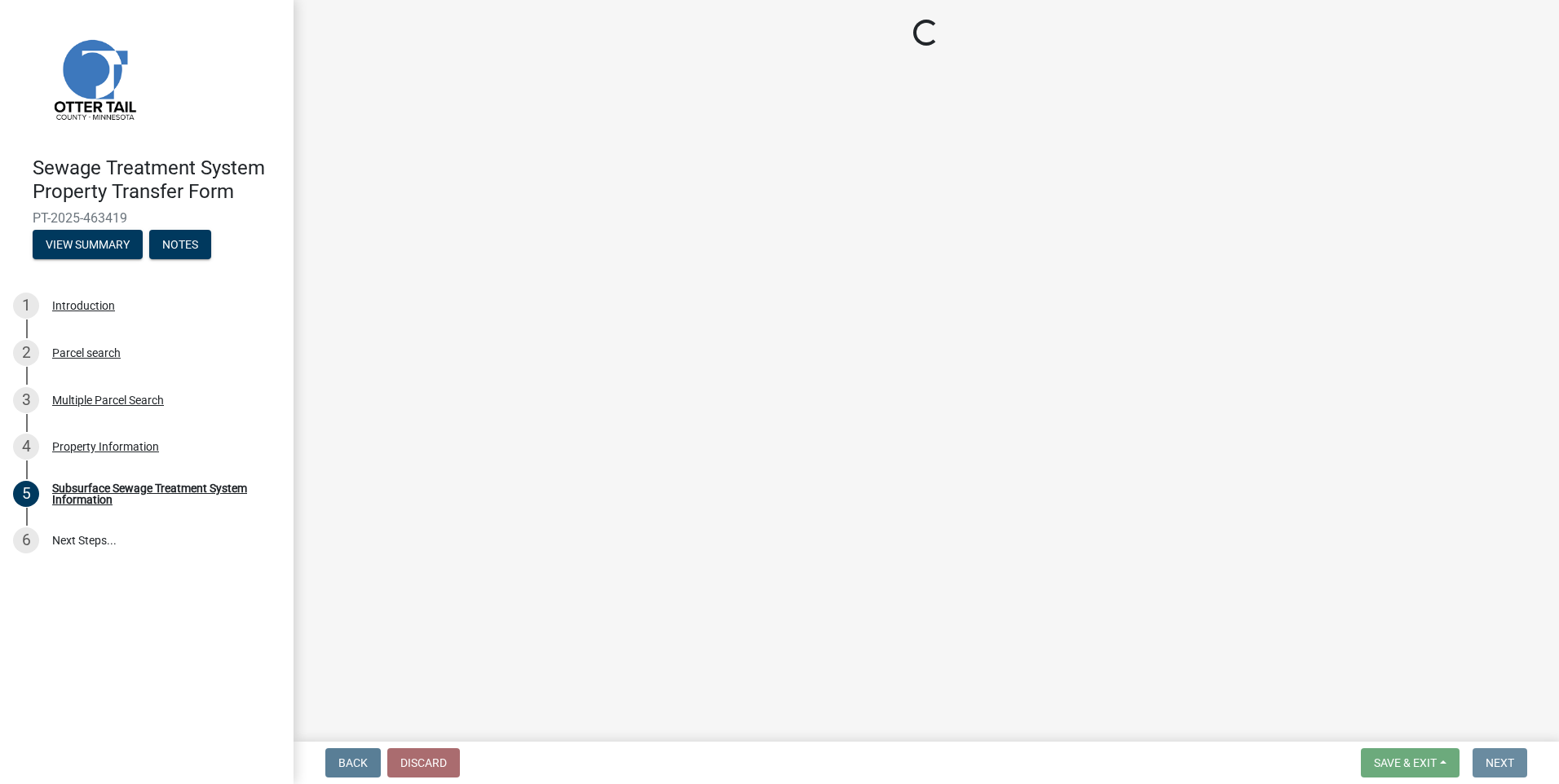
scroll to position [0, 0]
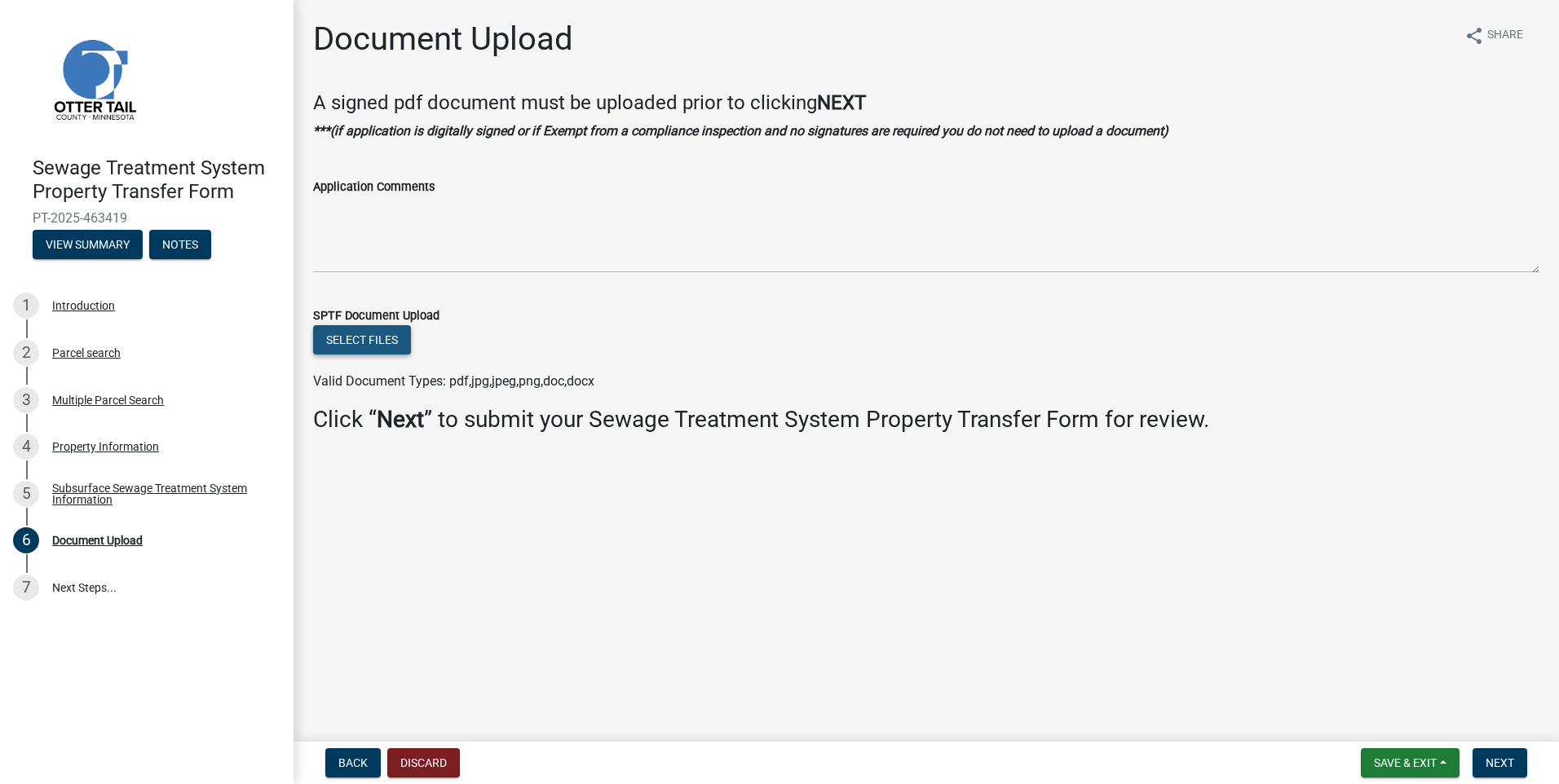
click at [376, 334] on button "Select files" at bounding box center [362, 339] width 98 height 29
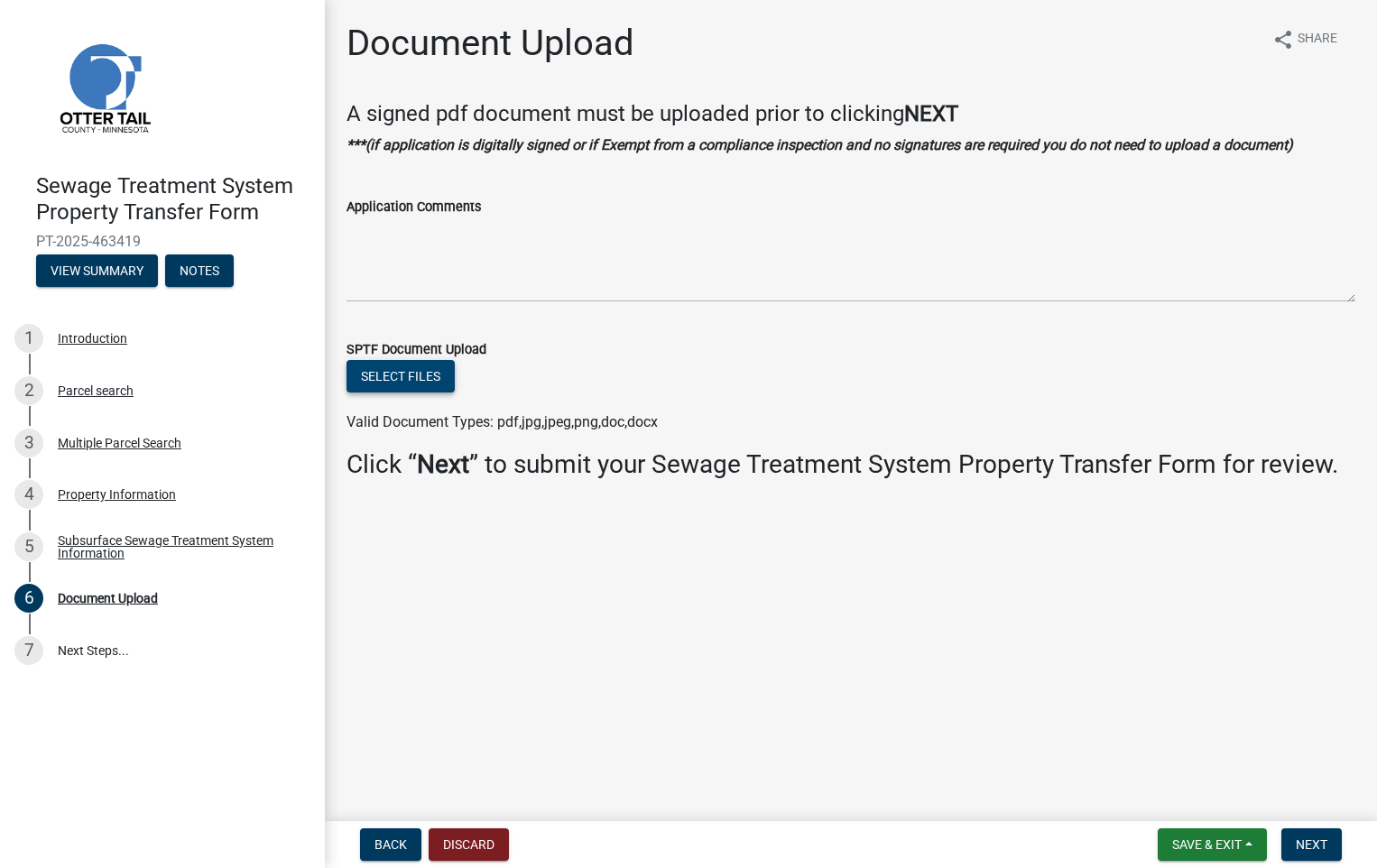
click at [412, 378] on button "Select files" at bounding box center [400, 376] width 109 height 33
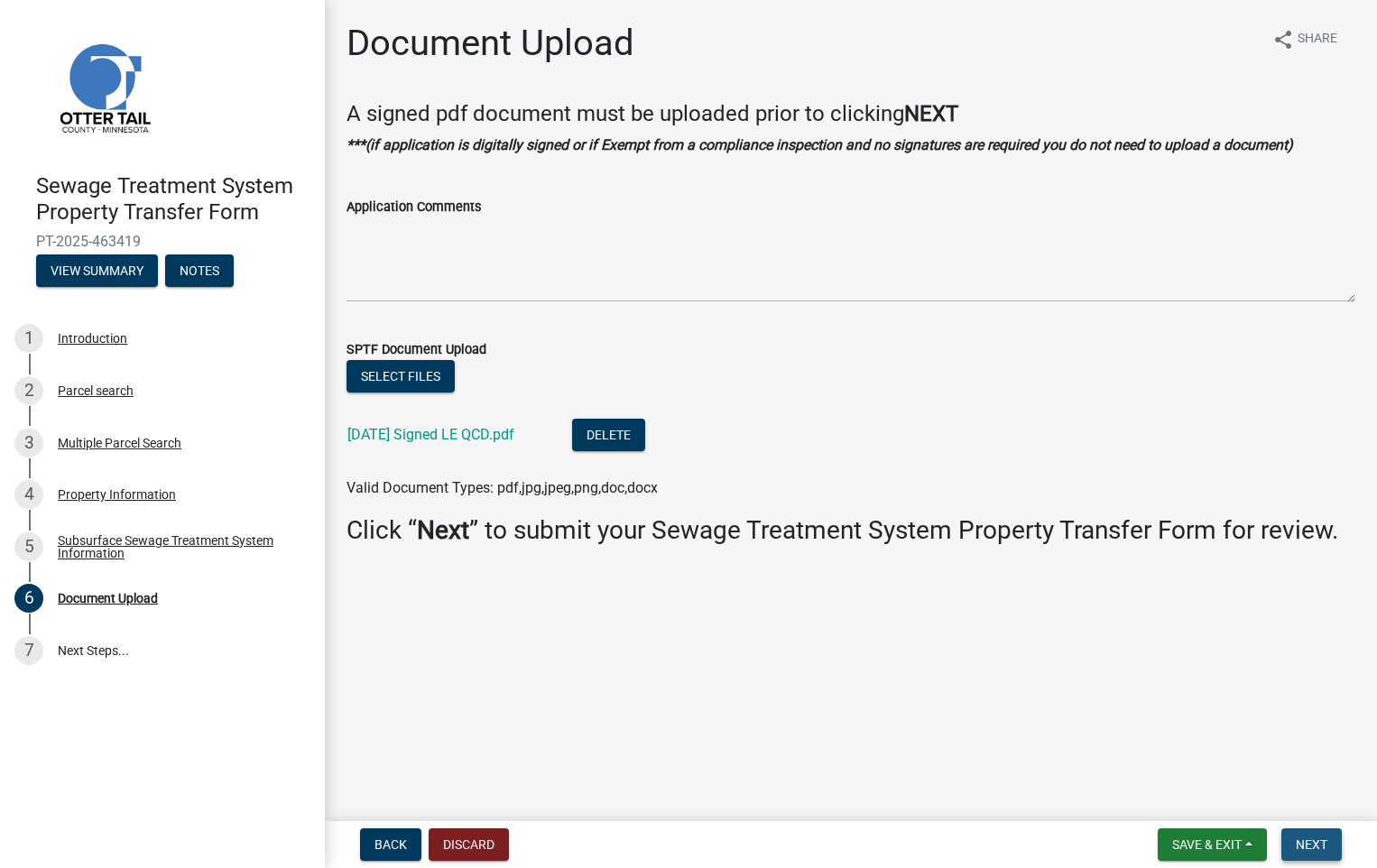
click at [1314, 834] on button "Next" at bounding box center [1311, 844] width 60 height 33
